Goal: Navigation & Orientation: Find specific page/section

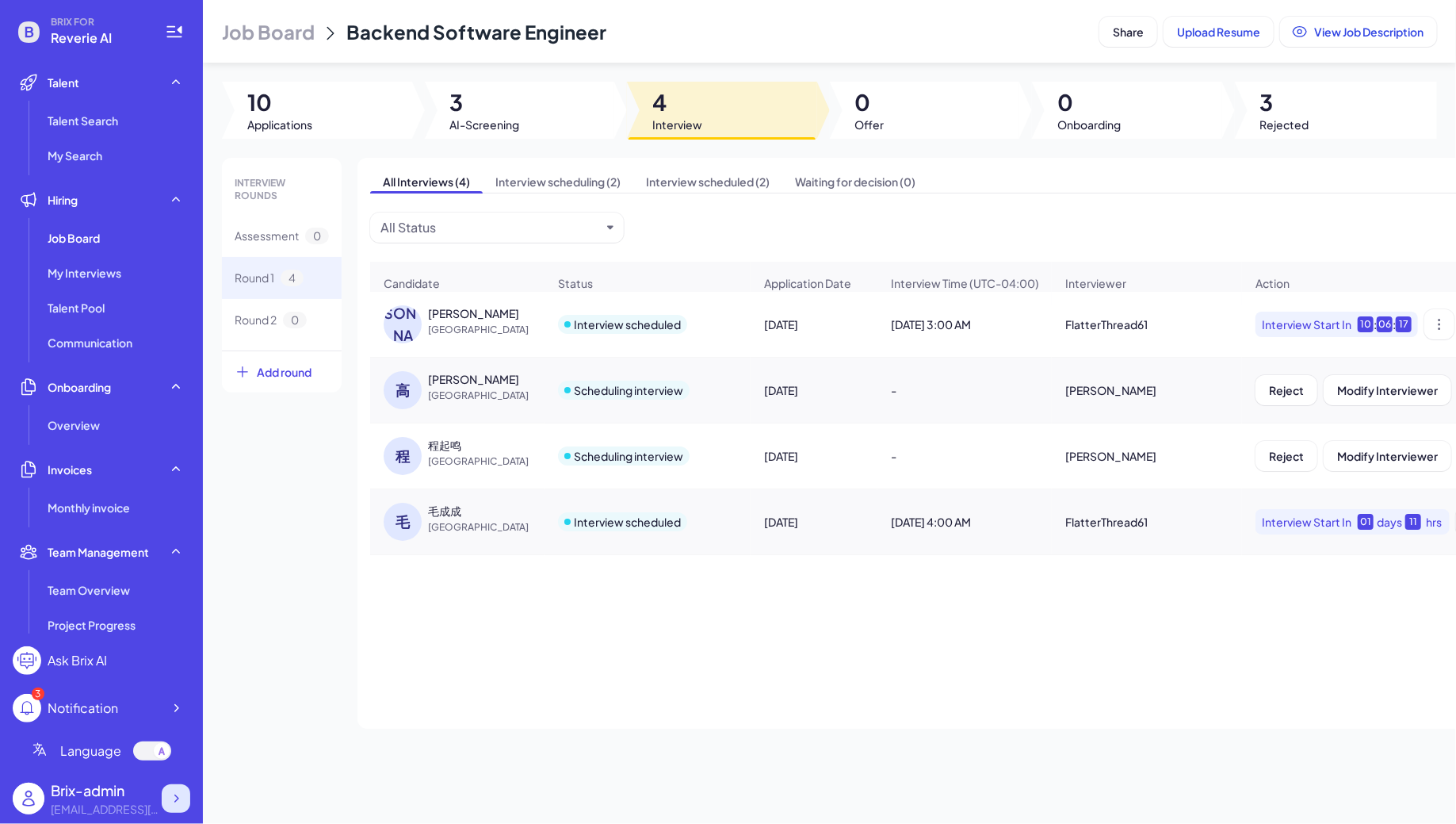
click at [180, 805] on icon at bounding box center [176, 798] width 16 height 16
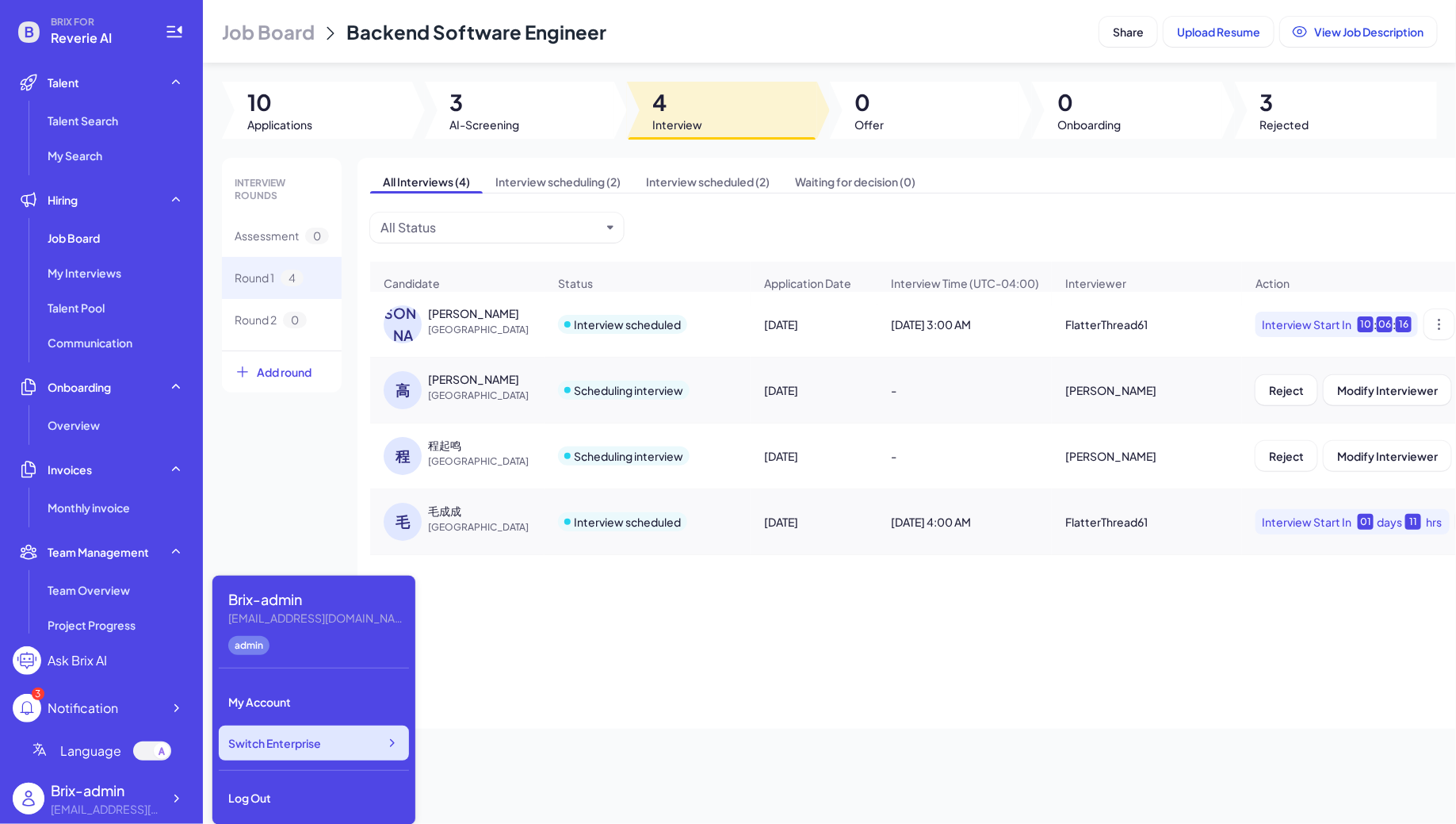
click at [317, 742] on span "Switch Enterprise" at bounding box center [275, 744] width 92 height 16
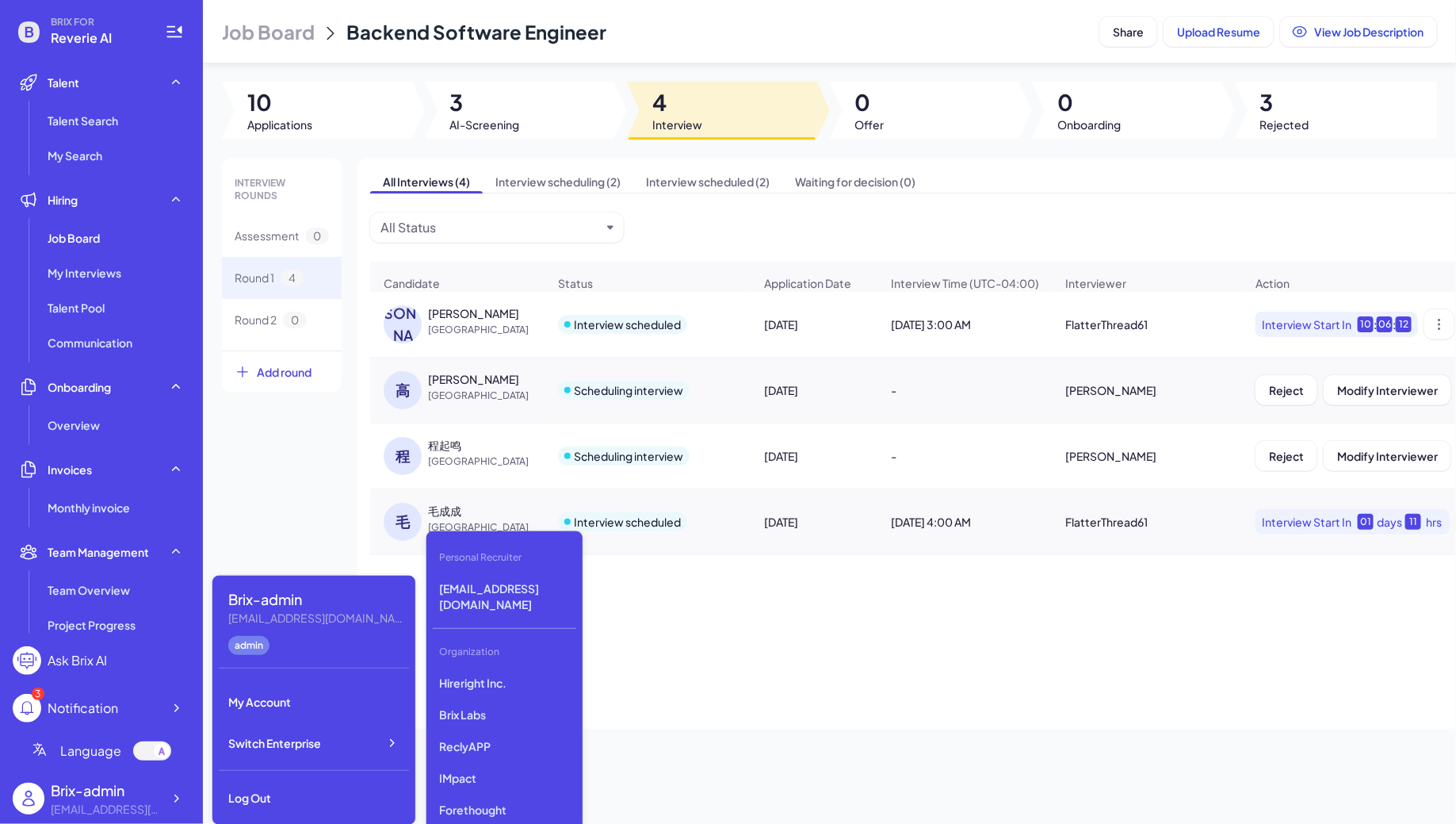
scroll to position [4311, 0]
click at [468, 751] on p "DeepVista" at bounding box center [504, 766] width 143 height 29
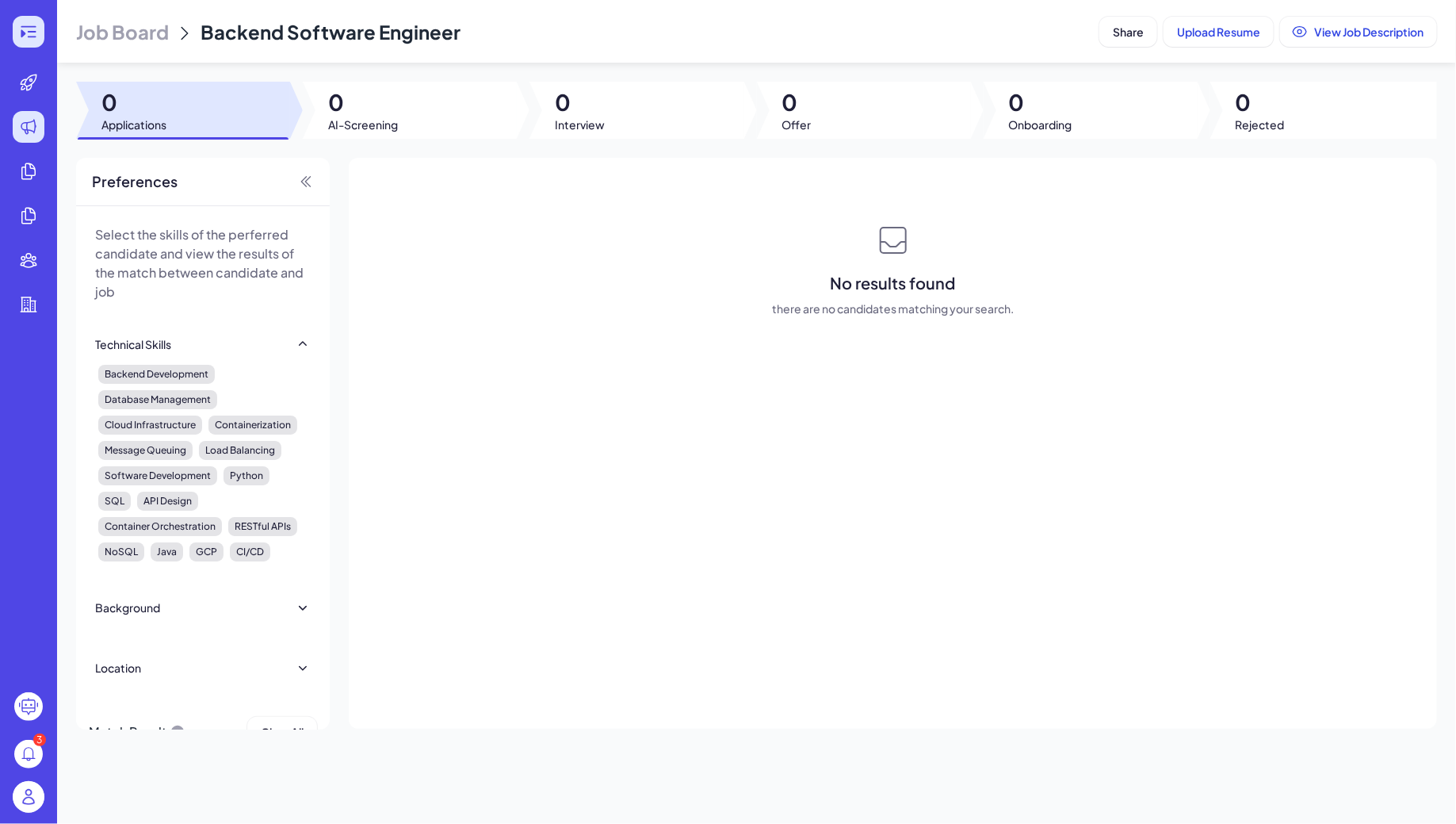
click at [25, 31] on icon at bounding box center [29, 32] width 19 height 19
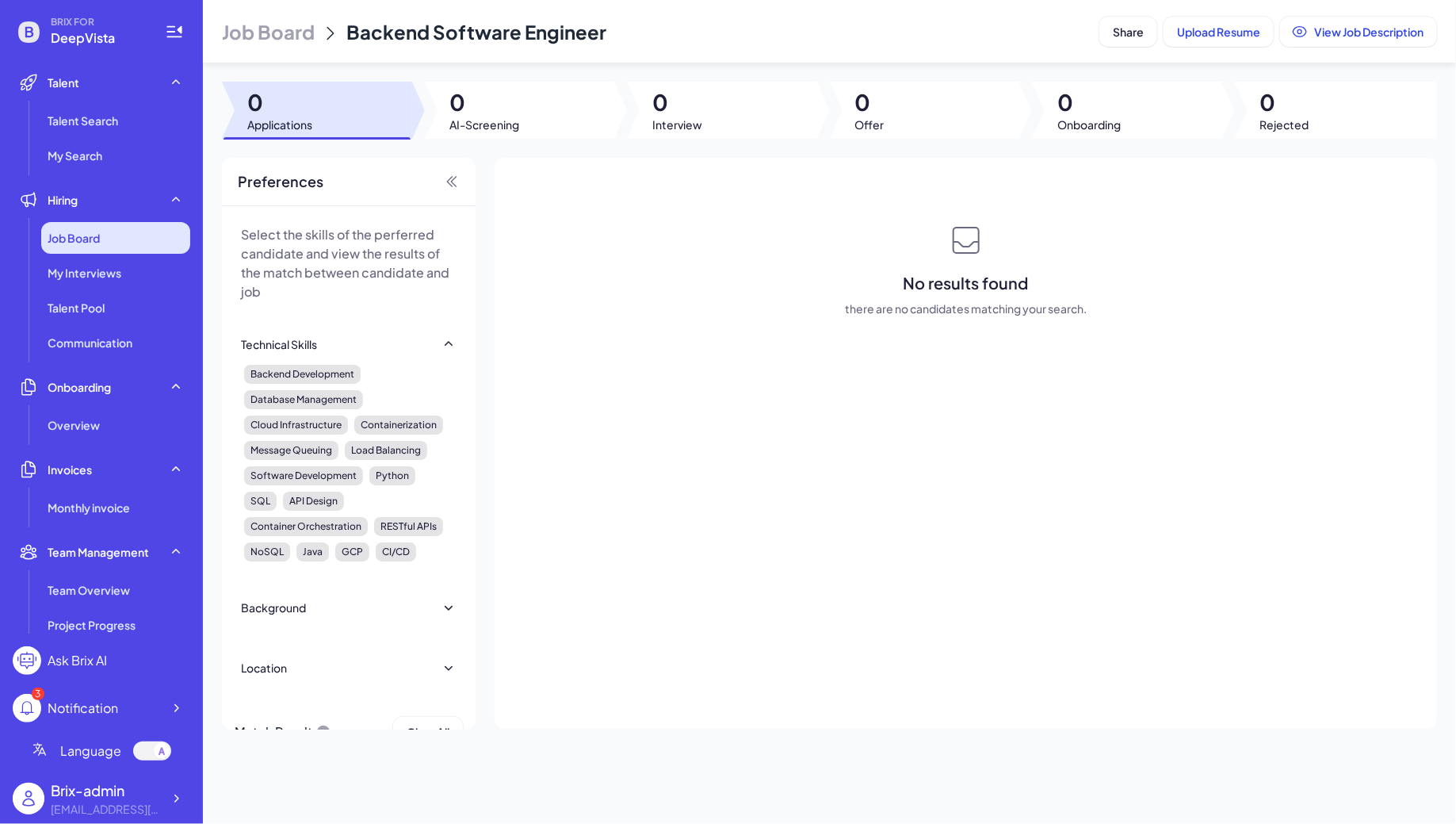
click at [113, 233] on div "Job Board" at bounding box center [115, 238] width 149 height 32
